Goal: Task Accomplishment & Management: Manage account settings

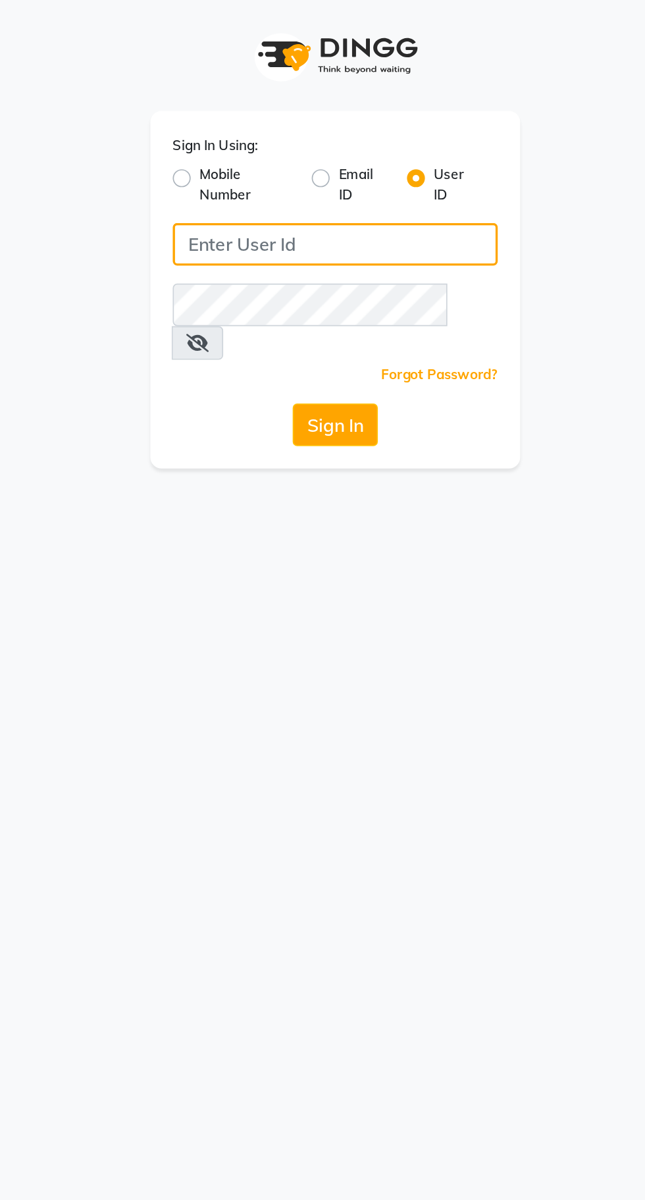
click at [267, 147] on input "Username" at bounding box center [322, 143] width 191 height 25
type input "turnstyle"
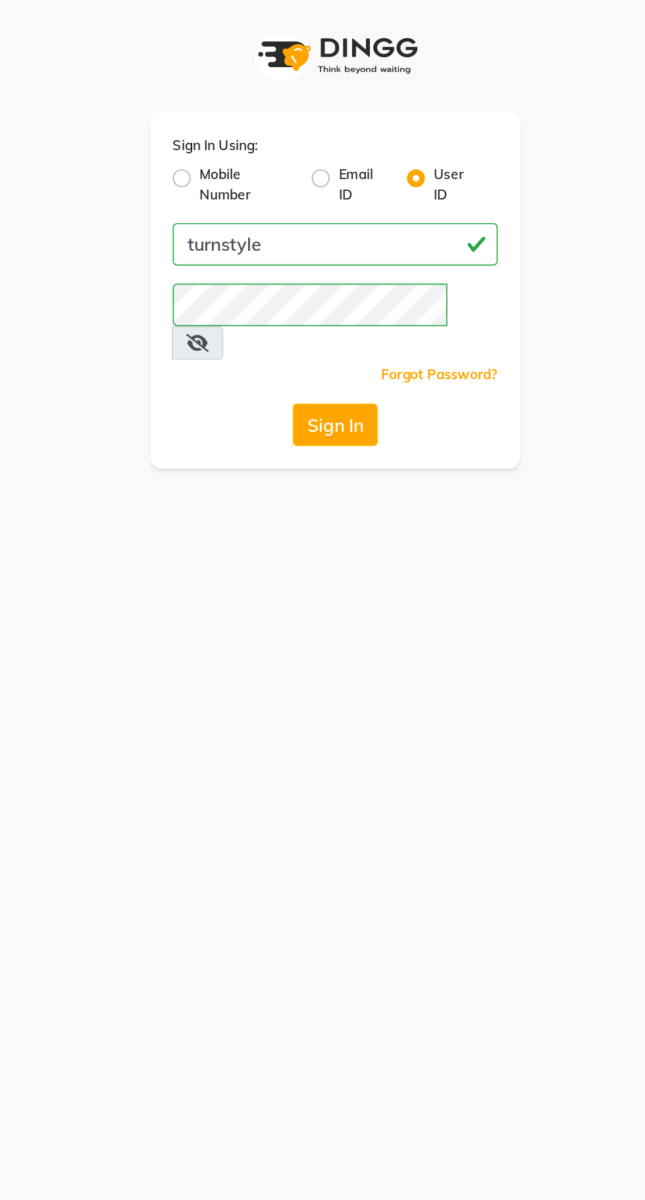
click at [298, 237] on button "Sign In" at bounding box center [323, 249] width 50 height 25
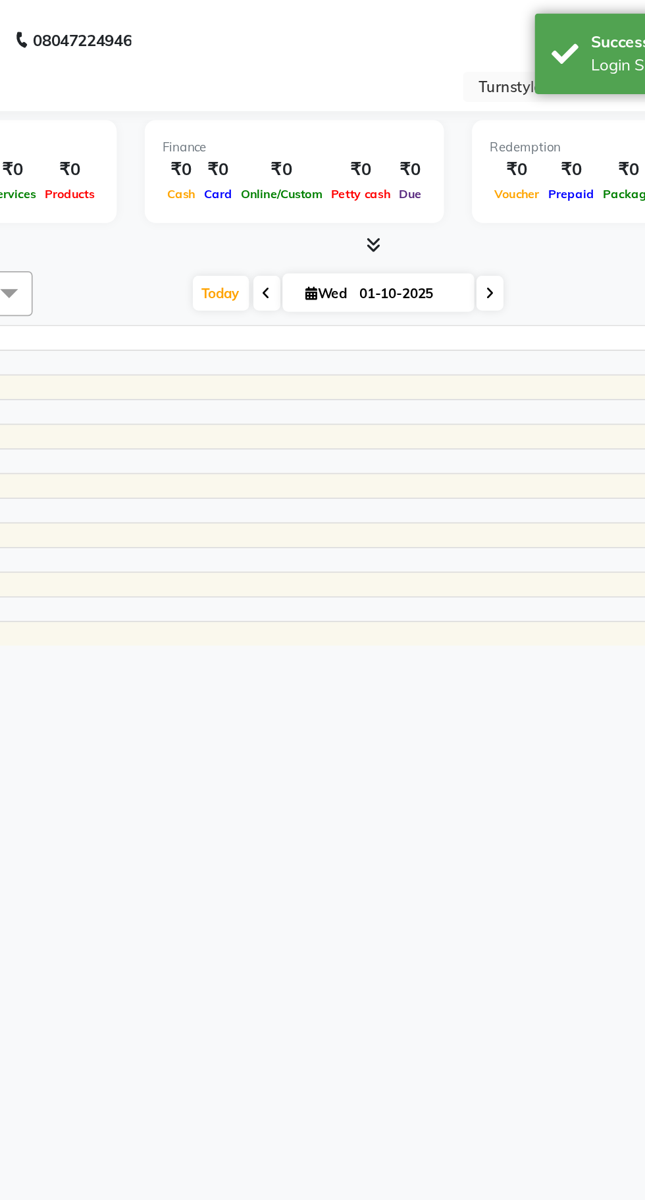
select select "en"
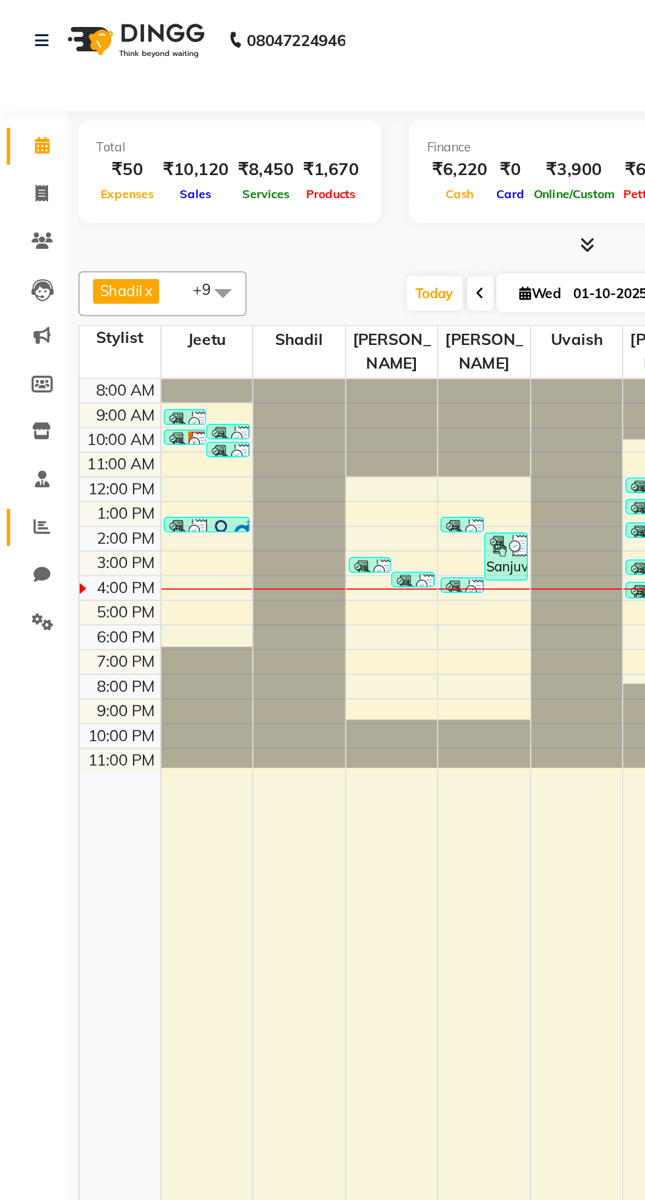
click at [20, 307] on icon at bounding box center [25, 309] width 10 height 10
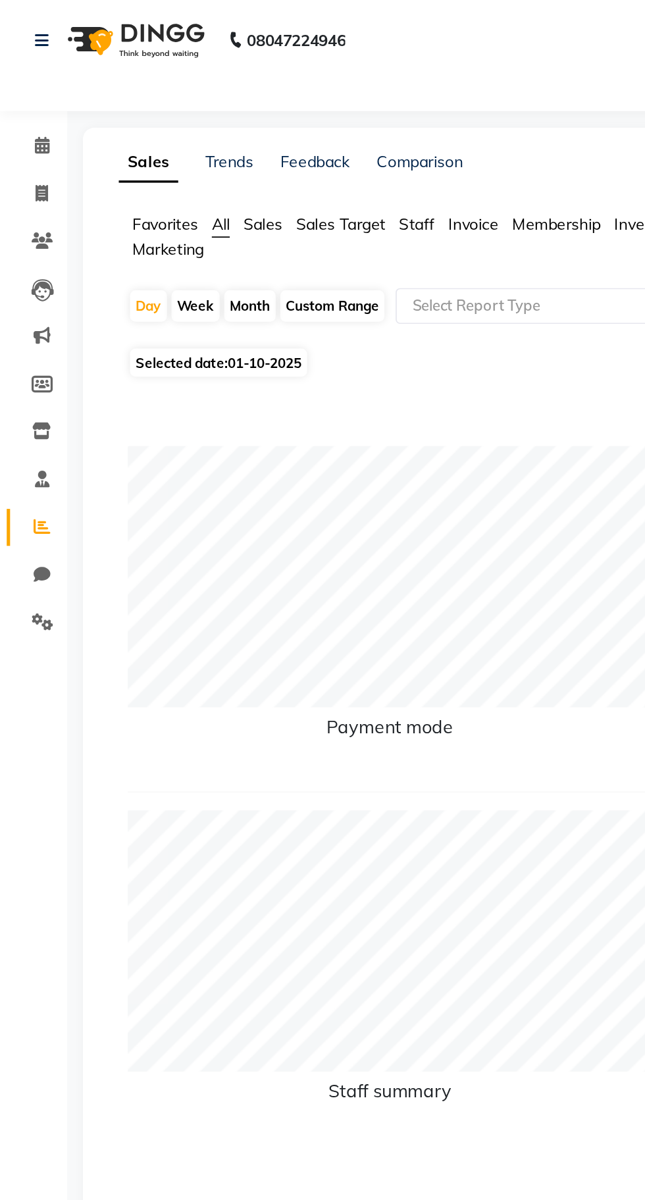
click at [196, 131] on span "Sales Target" at bounding box center [200, 132] width 53 height 12
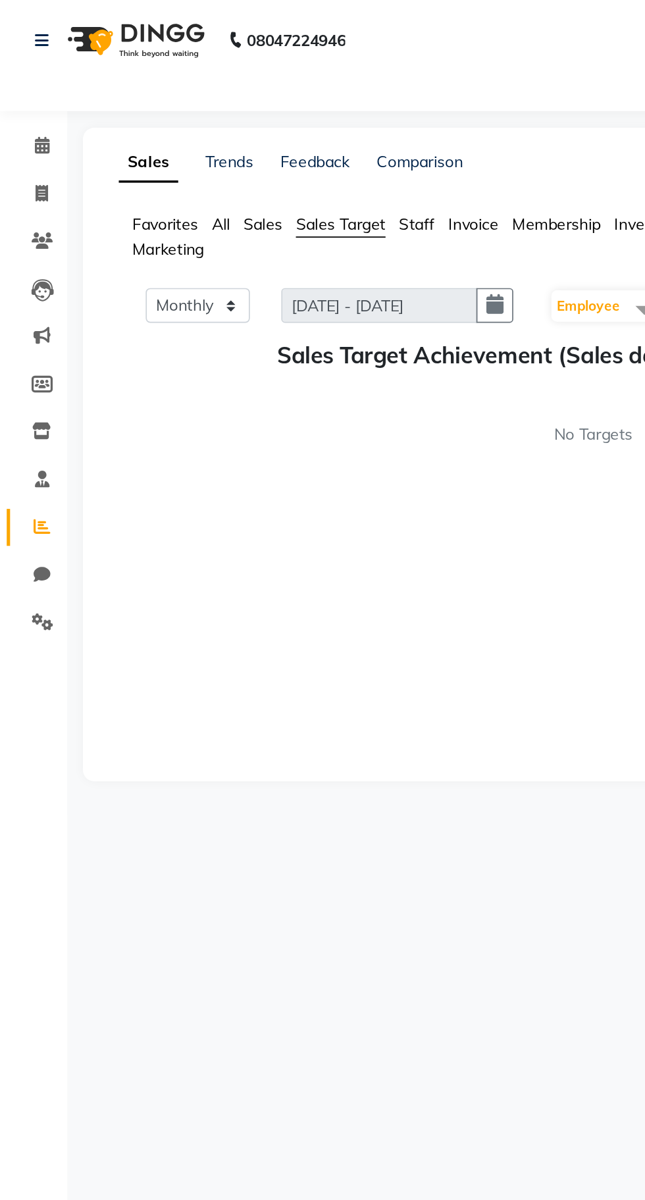
click at [346, 184] on span "Employee" at bounding box center [345, 179] width 37 height 10
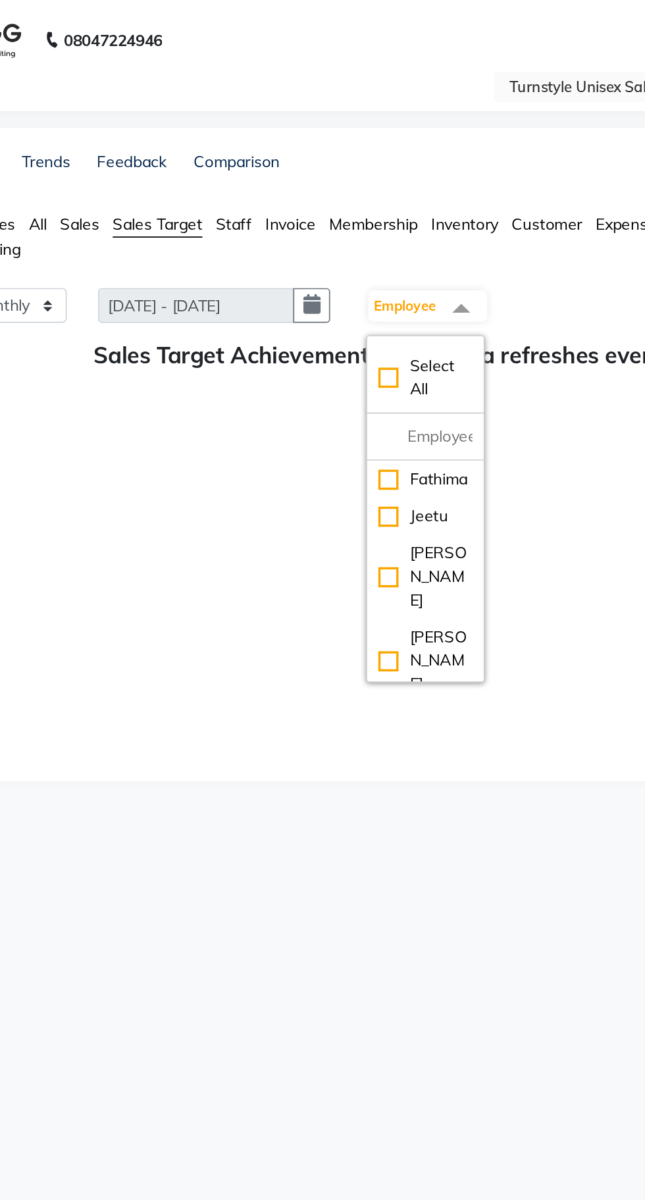
click at [353, 329] on div "[PERSON_NAME]" at bounding box center [357, 338] width 55 height 41
checkbox input "true"
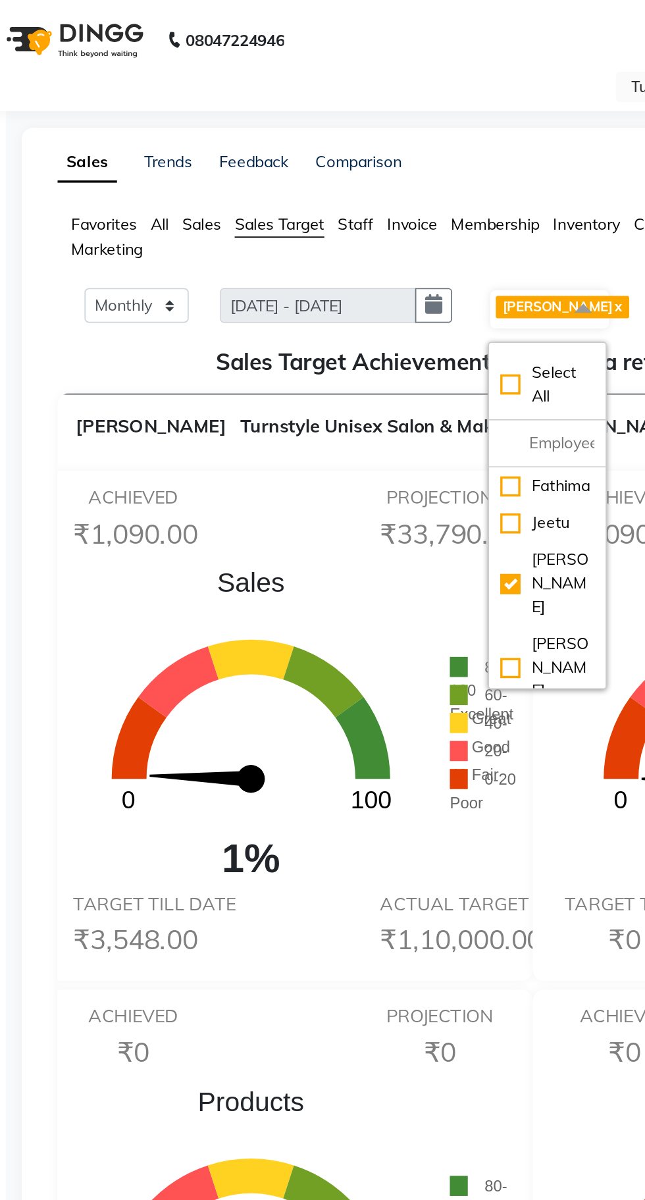
click at [103, 217] on h5 "Sales Target Achievement (Sales data refreshes every hour)" at bounding box center [348, 213] width 537 height 16
